Goal: Check status: Verify the current state of an ongoing process or item

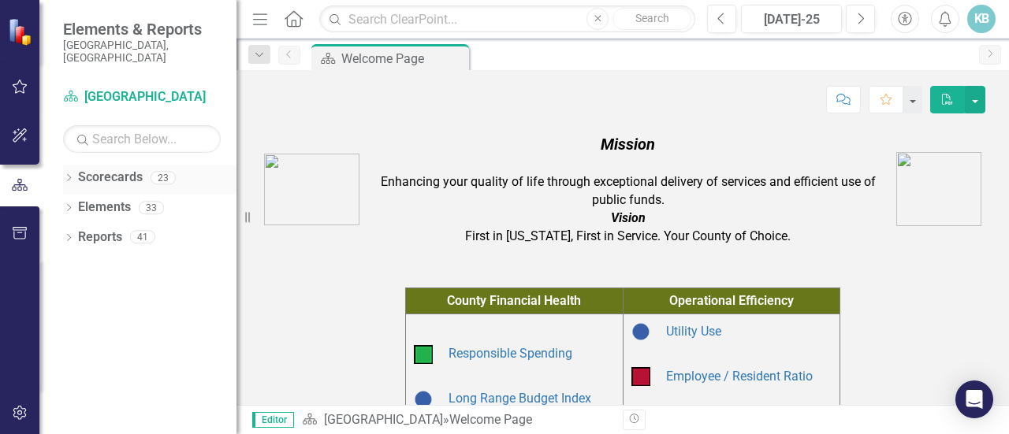
click at [73, 175] on icon "Dropdown" at bounding box center [68, 179] width 11 height 9
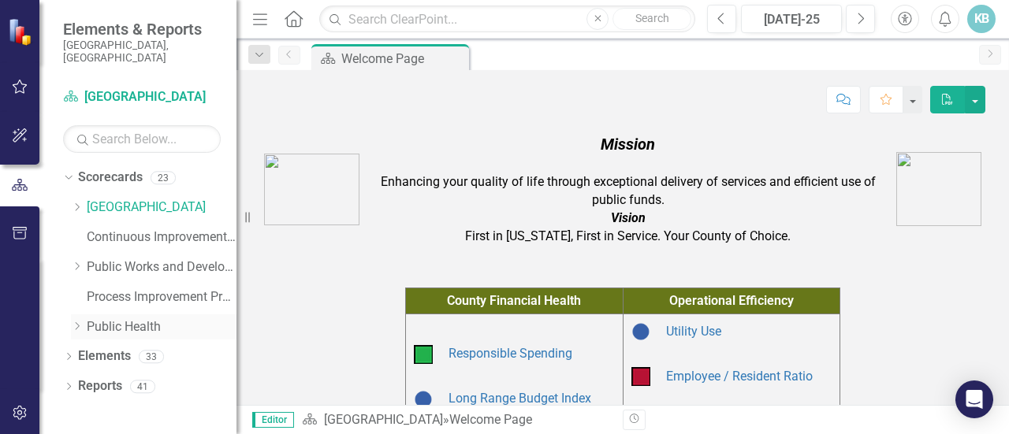
click at [76, 322] on icon at bounding box center [78, 326] width 4 height 8
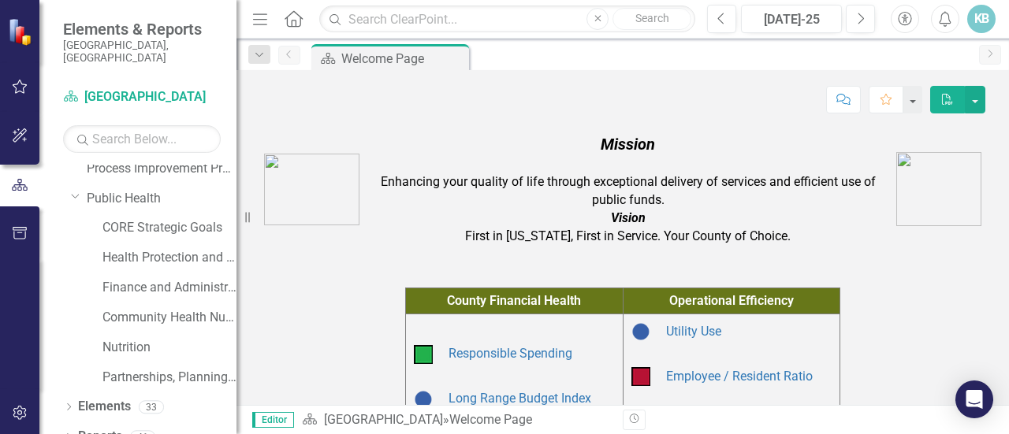
scroll to position [130, 0]
click at [155, 247] on link "Health Protection and Response" at bounding box center [169, 256] width 134 height 18
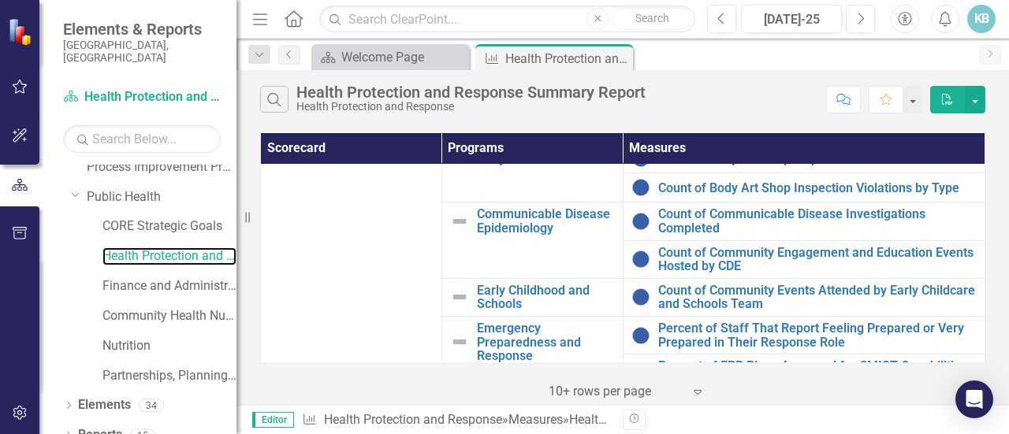
scroll to position [135, 0]
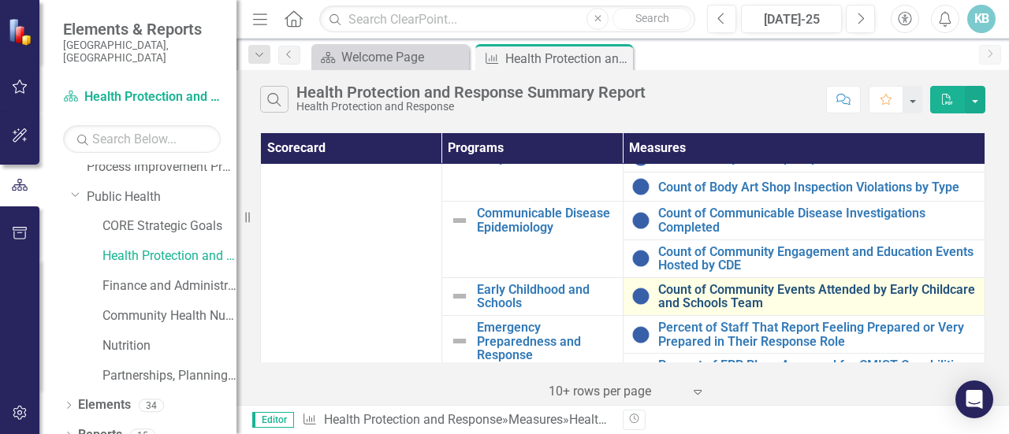
click at [727, 288] on link "Count of Community Events Attended by Early Childcare and Schools Team" at bounding box center [817, 297] width 319 height 28
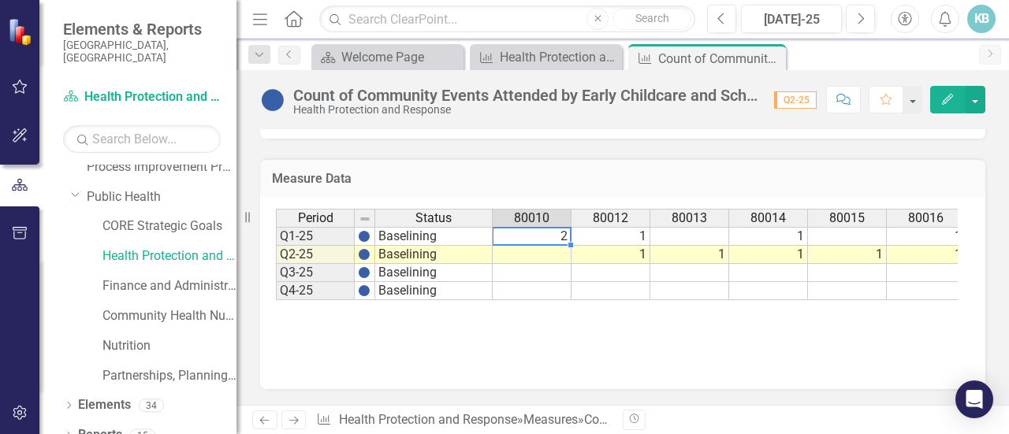
click at [536, 232] on td "2" at bounding box center [532, 236] width 79 height 19
click at [536, 238] on td "2" at bounding box center [532, 236] width 79 height 19
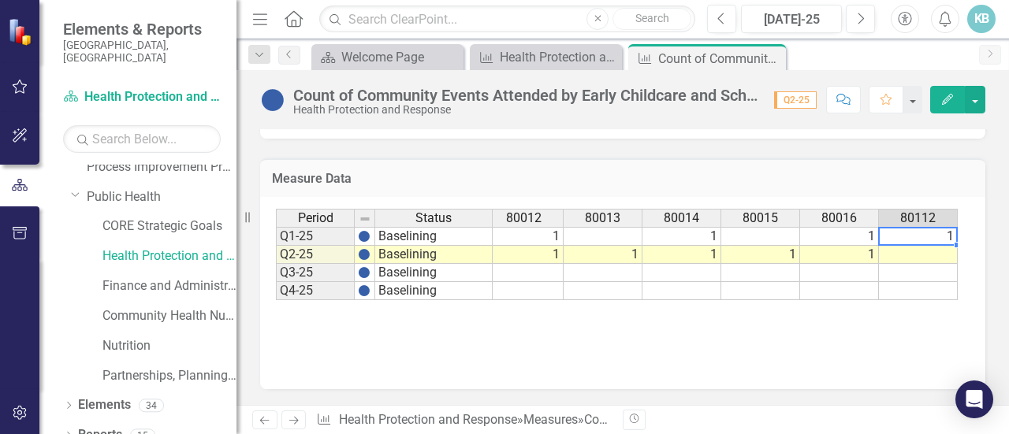
scroll to position [0, 165]
